Goal: Task Accomplishment & Management: Use online tool/utility

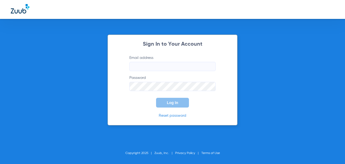
click at [164, 65] on input "Email address" at bounding box center [173, 66] width 86 height 9
type input "[EMAIL_ADDRESS][DOMAIN_NAME]"
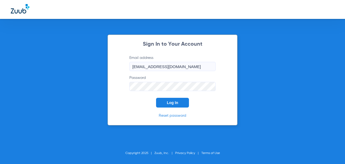
click at [156, 98] on button "Log In" at bounding box center [172, 103] width 33 height 10
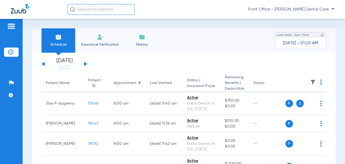
click at [87, 63] on div "[DATE] [DATE] [DATE] [DATE] [DATE] [DATE] [DATE] [DATE] [DATE] [DATE] [DATE] [D…" at bounding box center [65, 64] width 46 height 12
click at [86, 63] on button at bounding box center [85, 64] width 3 height 4
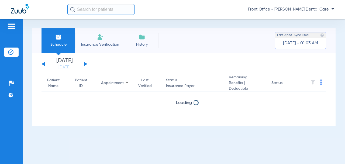
click at [86, 63] on button at bounding box center [85, 64] width 3 height 4
click at [44, 65] on button at bounding box center [43, 64] width 3 height 4
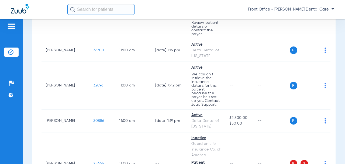
scroll to position [1106, 0]
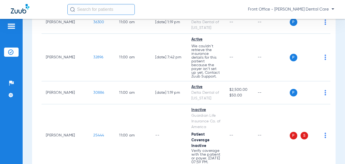
click at [93, 55] on span "32896" at bounding box center [98, 57] width 10 height 4
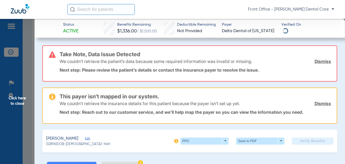
scroll to position [27, 0]
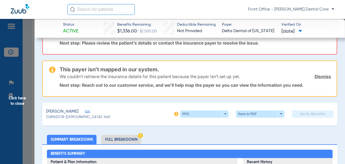
click at [85, 110] on span "Edit" at bounding box center [87, 112] width 5 height 5
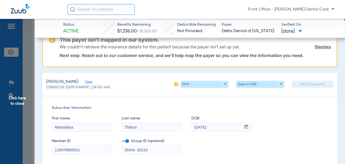
scroll to position [54, 0]
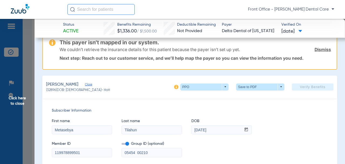
click at [22, 99] on span "Click here to close" at bounding box center [17, 101] width 35 height 164
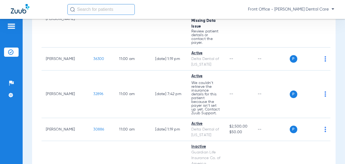
scroll to position [1053, 0]
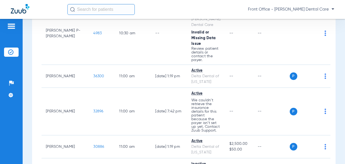
click at [325, 108] on img at bounding box center [326, 110] width 2 height 5
click at [296, 100] on button "Verify Now" at bounding box center [301, 102] width 34 height 11
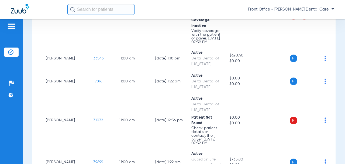
scroll to position [1284, 0]
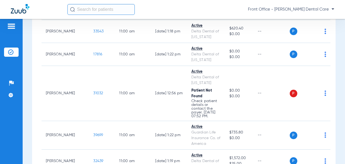
click at [93, 91] on span "31032" at bounding box center [98, 93] width 10 height 4
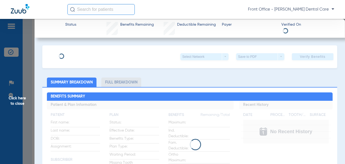
type input "[PERSON_NAME]"
type input "[DATE]"
type input "235989553001"
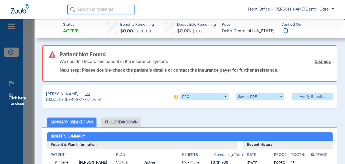
click at [81, 55] on h3 "Patient Not Found" at bounding box center [196, 54] width 272 height 5
click at [85, 93] on span "Edit" at bounding box center [87, 94] width 5 height 5
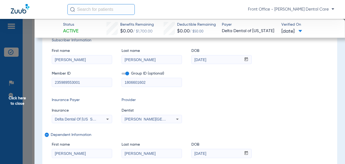
scroll to position [81, 0]
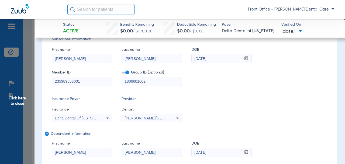
drag, startPoint x: 136, startPoint y: 83, endPoint x: 120, endPoint y: 82, distance: 15.7
click at [120, 82] on div "Member ID 235989553001 Group ID (optional) 1806601602" at bounding box center [190, 75] width 276 height 21
paste input "-"
type input "18066-01602"
drag, startPoint x: 79, startPoint y: 81, endPoint x: 52, endPoint y: 81, distance: 26.4
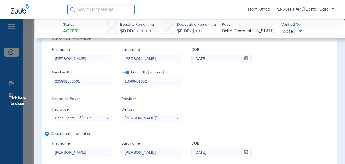
click at [52, 81] on input "235989553001" at bounding box center [82, 81] width 60 height 9
paste input "1251888318"
type input "125188831801"
drag, startPoint x: 78, startPoint y: 59, endPoint x: 45, endPoint y: 58, distance: 32.7
click at [45, 58] on div "Subscriber Information First name [PERSON_NAME] Last name [PERSON_NAME] mm / dd…" at bounding box center [189, 108] width 295 height 162
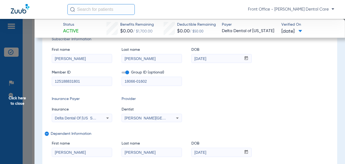
type input "[PERSON_NAME]"
drag, startPoint x: 145, startPoint y: 59, endPoint x: 91, endPoint y: 62, distance: 53.5
click at [92, 62] on div "First name [PERSON_NAME] Last name [PERSON_NAME] mm / dd / yyyy [DATE]" at bounding box center [190, 52] width 276 height 21
type input "[PERSON_NAME]"
drag, startPoint x: 188, startPoint y: 56, endPoint x: 173, endPoint y: 54, distance: 14.9
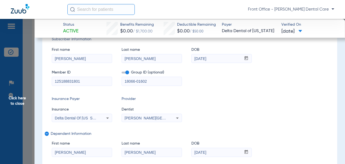
click at [173, 54] on div "First name [PERSON_NAME] Last name [PERSON_NAME] mm / dd / yyyy [DATE]" at bounding box center [190, 52] width 276 height 21
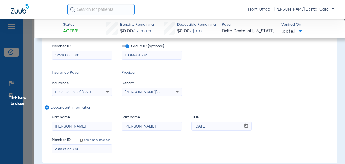
scroll to position [108, 0]
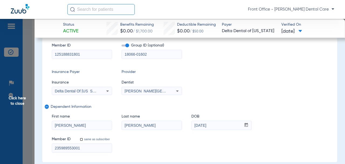
type input "[DATE]"
drag, startPoint x: 66, startPoint y: 143, endPoint x: 73, endPoint y: 126, distance: 17.6
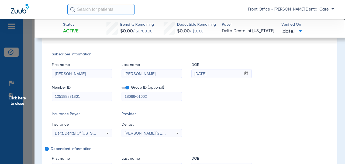
click at [43, 126] on div "Subscriber Information First name [PERSON_NAME] Last name [PERSON_NAME] mm / dd…" at bounding box center [189, 123] width 295 height 162
click at [111, 151] on div "First name Last name [PERSON_NAME] mm / dd / yyyy [DATE]" at bounding box center [190, 161] width 276 height 21
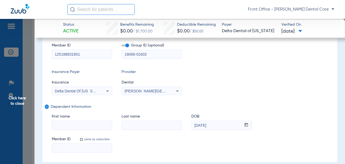
drag, startPoint x: 223, startPoint y: 126, endPoint x: 68, endPoint y: 101, distance: 157.2
click at [188, 125] on div "First name Last name DOB mm / dd / yyyy [DATE]" at bounding box center [190, 119] width 276 height 21
click at [47, 107] on mat-icon "remove" at bounding box center [46, 107] width 3 height 6
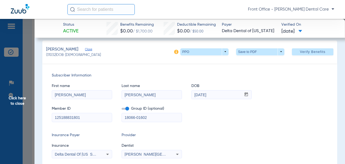
scroll to position [27, 0]
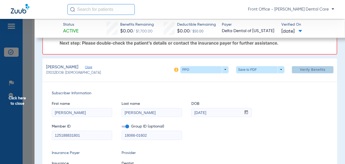
click at [314, 71] on span "Verify Benefits" at bounding box center [313, 69] width 26 height 4
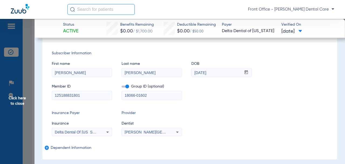
scroll to position [0, 0]
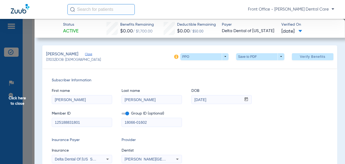
click at [19, 103] on span "Click here to close" at bounding box center [17, 101] width 35 height 164
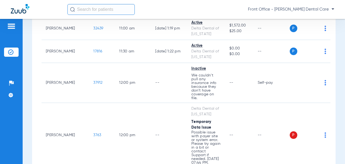
scroll to position [1418, 0]
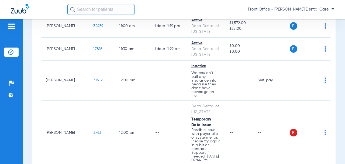
click at [91, 11] on input "text" at bounding box center [100, 9] width 67 height 11
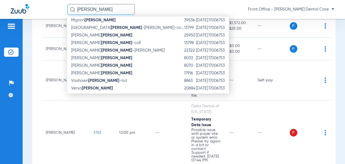
scroll to position [55, 0]
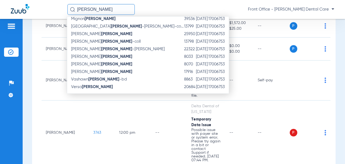
type input "[PERSON_NAME]"
click at [101, 71] on strong "[PERSON_NAME]" at bounding box center [116, 72] width 31 height 4
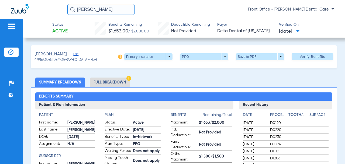
click at [8, 52] on li "Insurance Verification" at bounding box center [11, 51] width 15 height 9
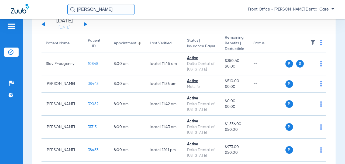
scroll to position [27, 0]
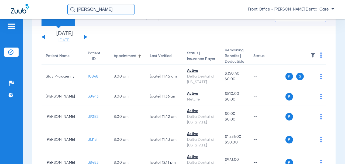
click at [85, 38] on button at bounding box center [85, 37] width 3 height 4
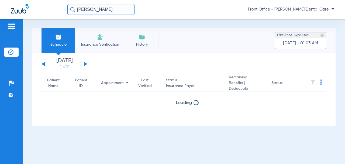
click at [85, 38] on li "Insurance Verification" at bounding box center [100, 40] width 50 height 24
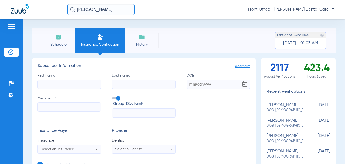
click at [63, 44] on span "Schedule" at bounding box center [59, 44] width 26 height 5
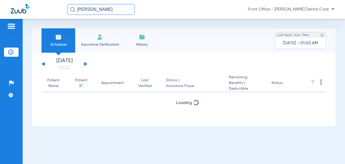
click at [86, 63] on div "[DATE] [DATE] [DATE] [DATE] [DATE] [DATE] [DATE] [DATE] [DATE] [DATE] [DATE] [D…" at bounding box center [65, 64] width 46 height 12
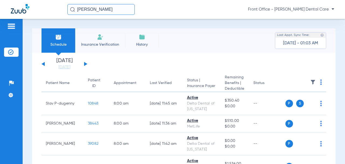
click at [85, 64] on button at bounding box center [85, 64] width 3 height 4
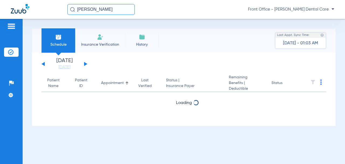
click at [85, 64] on button at bounding box center [85, 64] width 3 height 4
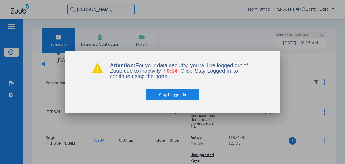
click at [173, 98] on button "Stay Logged In" at bounding box center [173, 94] width 54 height 11
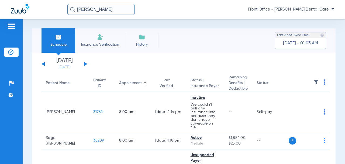
click at [174, 96] on td "[DATE] 4:14 PM" at bounding box center [168, 112] width 35 height 40
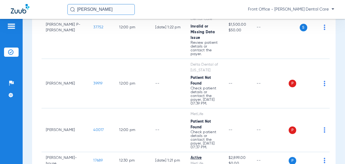
scroll to position [1592, 0]
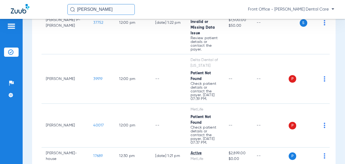
click at [93, 123] on span "40017" at bounding box center [98, 125] width 11 height 4
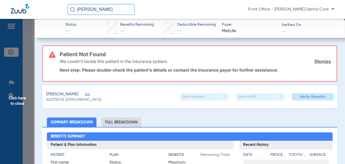
type input "Ruby"
type input "White"
type input "[DATE]"
type input "571115258"
type input "2663215"
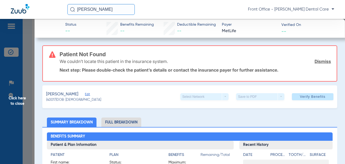
drag, startPoint x: 82, startPoint y: 93, endPoint x: 101, endPoint y: 81, distance: 22.8
click at [85, 93] on span "Edit" at bounding box center [87, 94] width 5 height 5
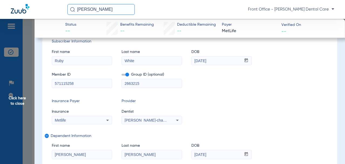
scroll to position [81, 0]
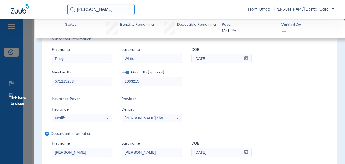
drag, startPoint x: 150, startPoint y: 81, endPoint x: 64, endPoint y: 82, distance: 85.8
click at [137, 81] on input "2663215" at bounding box center [152, 81] width 60 height 9
click at [50, 82] on div "Subscriber Information First name [PERSON_NAME] Last name White DOB mm / dd / y…" at bounding box center [189, 108] width 295 height 162
click at [124, 82] on input "2663215" at bounding box center [152, 81] width 60 height 9
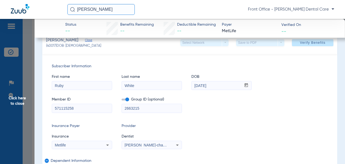
click at [300, 40] on span "Verify Benefits" at bounding box center [313, 42] width 26 height 4
click at [22, 103] on span "Click here to close" at bounding box center [17, 101] width 35 height 164
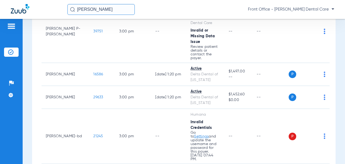
scroll to position [2375, 0]
click at [93, 134] on span "21245" at bounding box center [98, 136] width 10 height 4
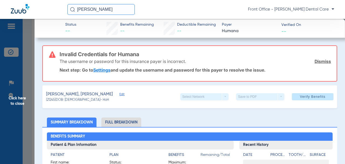
click at [21, 102] on span "Click here to close" at bounding box center [17, 101] width 35 height 164
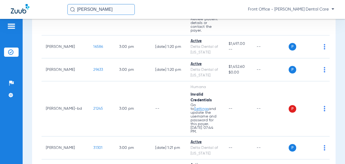
scroll to position [2429, 0]
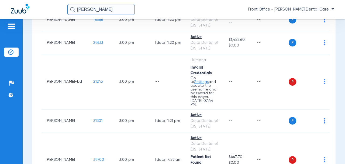
click at [93, 158] on span "39700" at bounding box center [98, 160] width 11 height 4
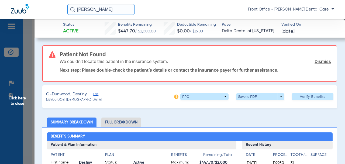
click at [95, 93] on span "Edit" at bounding box center [95, 94] width 5 height 5
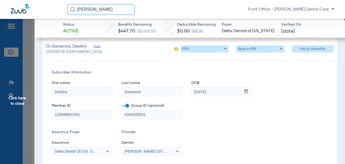
scroll to position [54, 0]
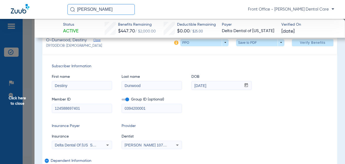
drag, startPoint x: 145, startPoint y: 110, endPoint x: 123, endPoint y: 109, distance: 22.1
click at [123, 109] on input "0394200001" at bounding box center [152, 108] width 60 height 9
paste input "-"
type input "03942-00001"
drag, startPoint x: 91, startPoint y: 107, endPoint x: 67, endPoint y: 107, distance: 23.7
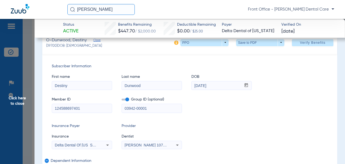
click at [57, 106] on input "124588697401" at bounding box center [82, 108] width 60 height 9
click at [78, 108] on input "124588697401" at bounding box center [82, 108] width 60 height 9
drag, startPoint x: 87, startPoint y: 108, endPoint x: 60, endPoint y: 107, distance: 27.5
click at [52, 107] on div "124588697401" at bounding box center [82, 108] width 60 height 9
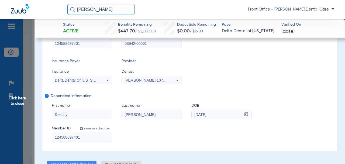
scroll to position [135, 0]
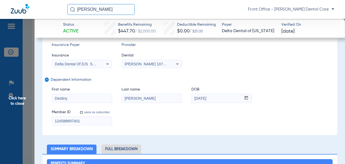
drag, startPoint x: 67, startPoint y: 119, endPoint x: 53, endPoint y: 115, distance: 14.9
click at [44, 117] on div "Subscriber Information First name Destiny Last name [PERSON_NAME] DOB mm / dd /…" at bounding box center [189, 54] width 295 height 162
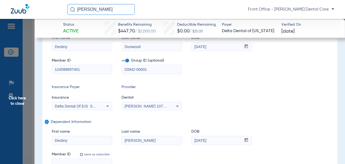
scroll to position [177, 0]
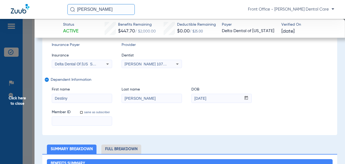
drag, startPoint x: 58, startPoint y: 100, endPoint x: 131, endPoint y: 100, distance: 73.1
drag, startPoint x: 120, startPoint y: 98, endPoint x: 191, endPoint y: 100, distance: 70.5
click at [116, 98] on div "First name Last name [PERSON_NAME] DOB mm / dd / yyyy [DATE]" at bounding box center [190, 92] width 276 height 21
drag, startPoint x: 199, startPoint y: 97, endPoint x: 45, endPoint y: 96, distance: 153.3
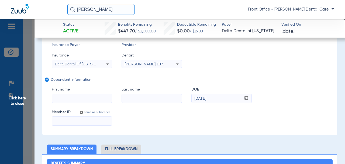
click at [188, 98] on div "First name Last name DOB mm / dd / yyyy [DATE]" at bounding box center [190, 92] width 276 height 21
click at [46, 79] on mat-icon "remove" at bounding box center [46, 80] width 3 height 6
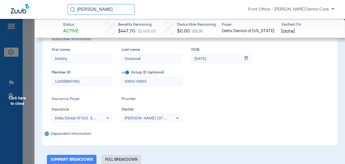
scroll to position [27, 0]
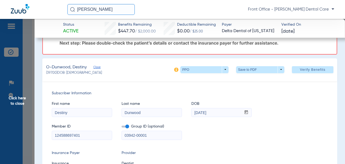
click at [307, 68] on span "Verify Benefits" at bounding box center [313, 69] width 26 height 4
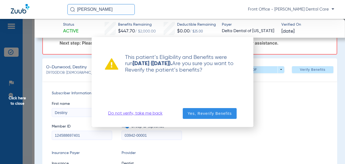
click at [223, 111] on span "Yes, Reverify Benefits" at bounding box center [210, 113] width 44 height 5
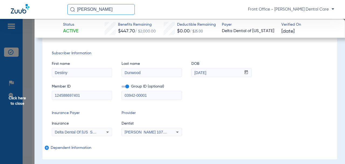
scroll to position [0, 0]
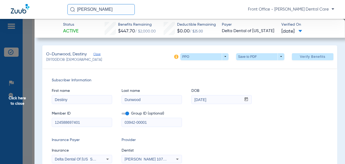
click at [12, 104] on span "Click here to close" at bounding box center [17, 101] width 35 height 164
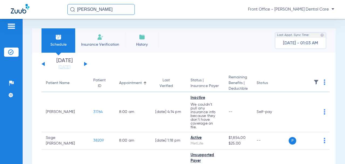
click at [83, 64] on div "[DATE] [DATE] [DATE] [DATE] [DATE] [DATE] [DATE] [DATE] [DATE] [DATE] [DATE] [D…" at bounding box center [65, 64] width 46 height 12
click at [84, 63] on button at bounding box center [85, 64] width 3 height 4
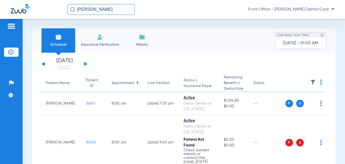
click at [318, 82] on th at bounding box center [306, 83] width 41 height 18
click at [316, 82] on th at bounding box center [306, 83] width 41 height 18
click at [321, 80] on img at bounding box center [322, 81] width 2 height 5
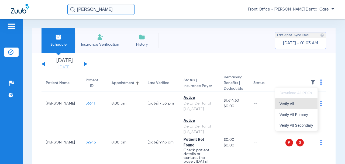
click at [298, 106] on button "Verify All" at bounding box center [297, 103] width 42 height 11
